Goal: Check status: Check status

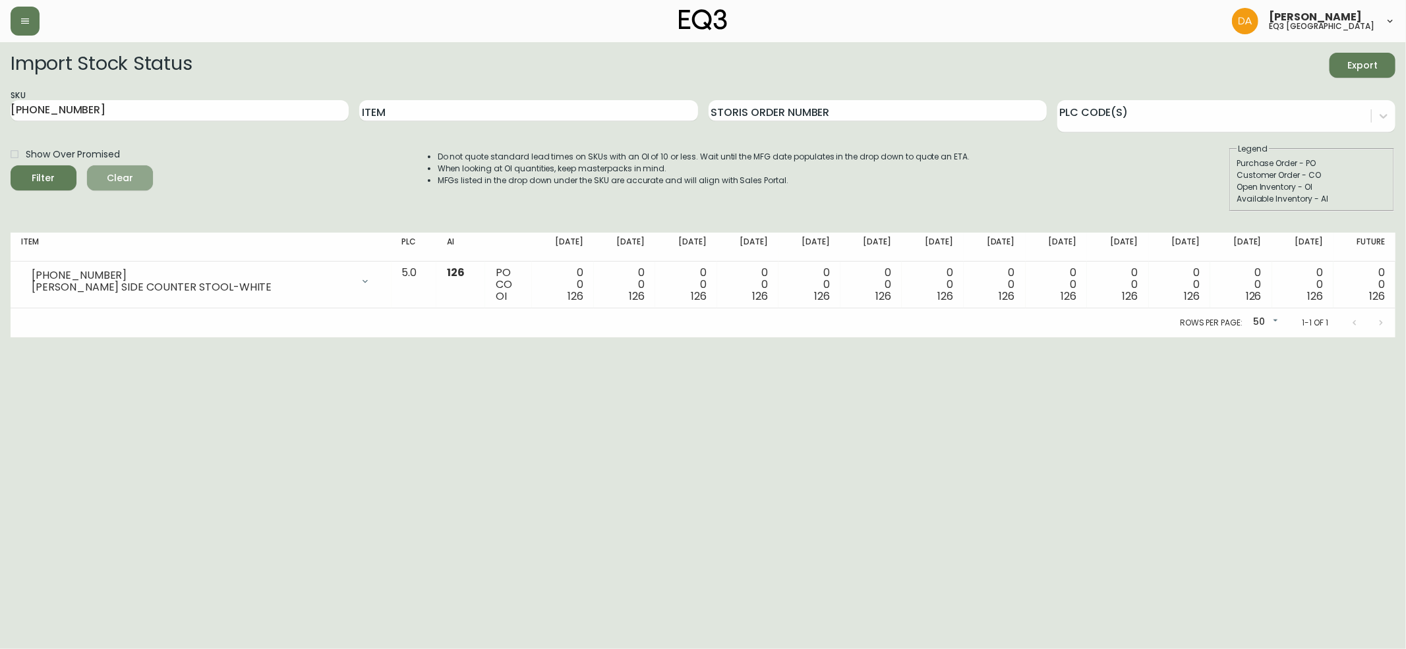
click at [112, 173] on span "Clear" at bounding box center [120, 178] width 45 height 16
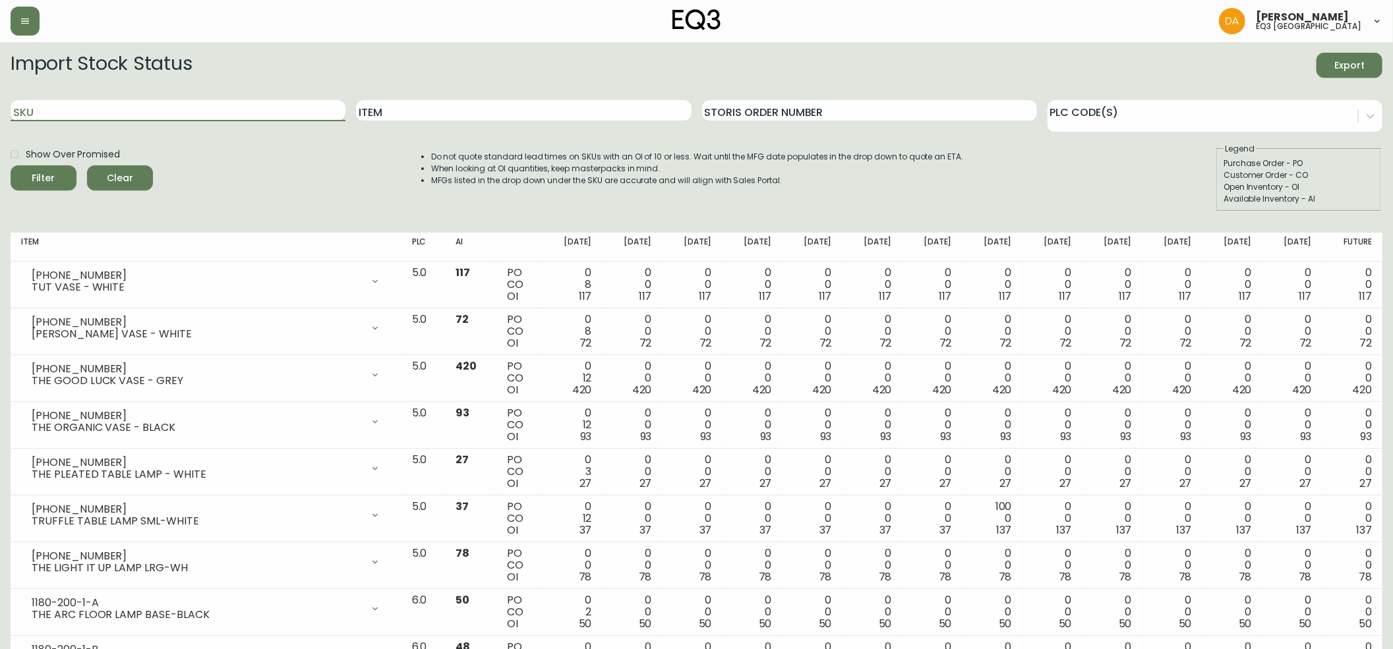
click at [54, 109] on input "SKU" at bounding box center [178, 110] width 335 height 21
paste input "[PHONE_NUMBER]"
type input "[PHONE_NUMBER]"
click at [42, 172] on icon "submit" at bounding box center [38, 176] width 15 height 15
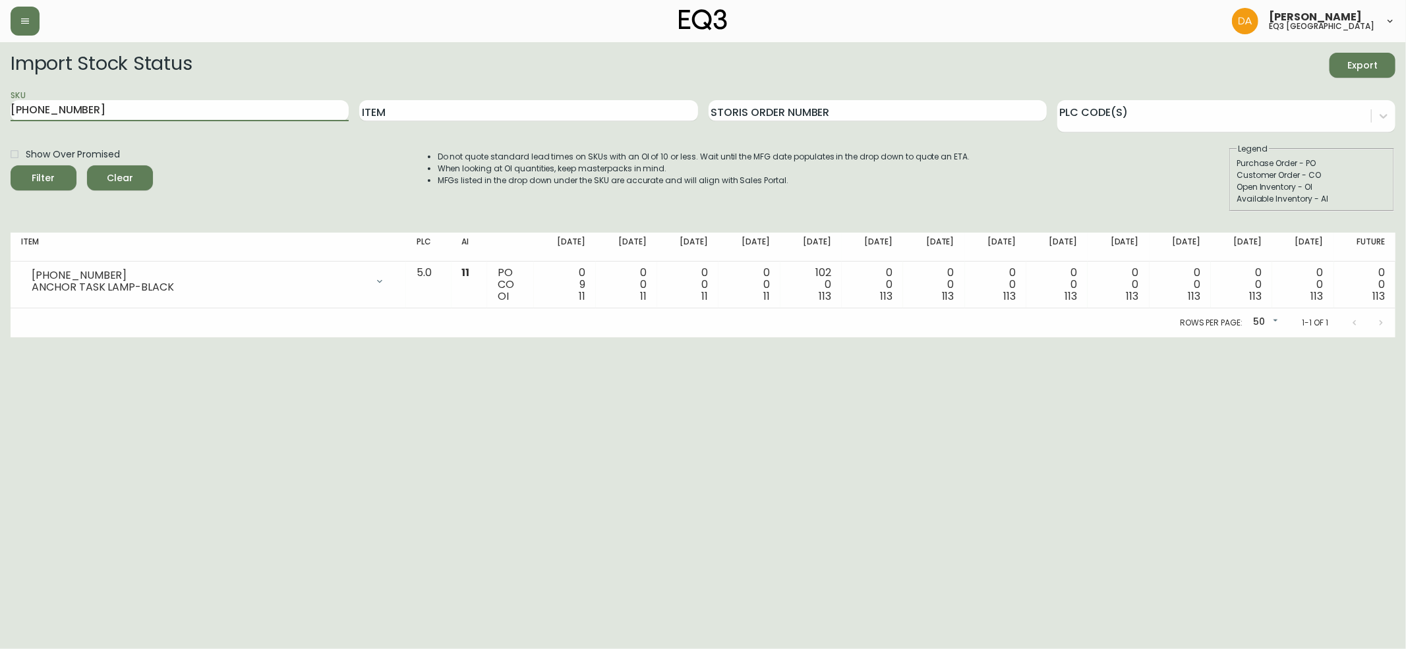
drag, startPoint x: 84, startPoint y: 109, endPoint x: 0, endPoint y: 122, distance: 85.4
click at [0, 122] on main "Import Stock Status Export SKU [PHONE_NUMBER] Item Storis Order Number PLC Code…" at bounding box center [703, 189] width 1406 height 295
